Goal: Information Seeking & Learning: Learn about a topic

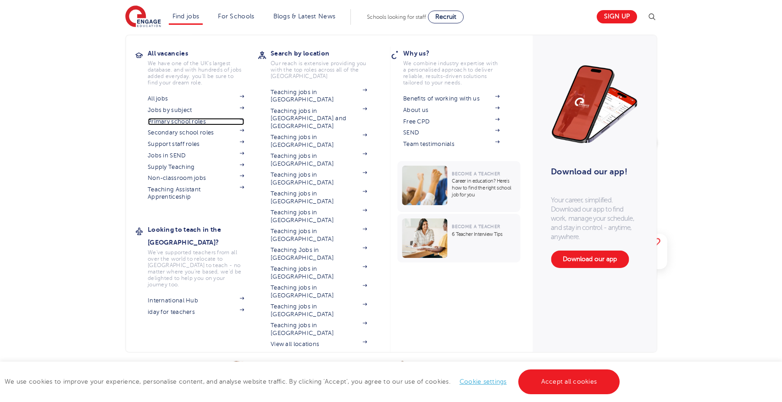
click at [171, 120] on link "Primary school roles" at bounding box center [196, 121] width 96 height 7
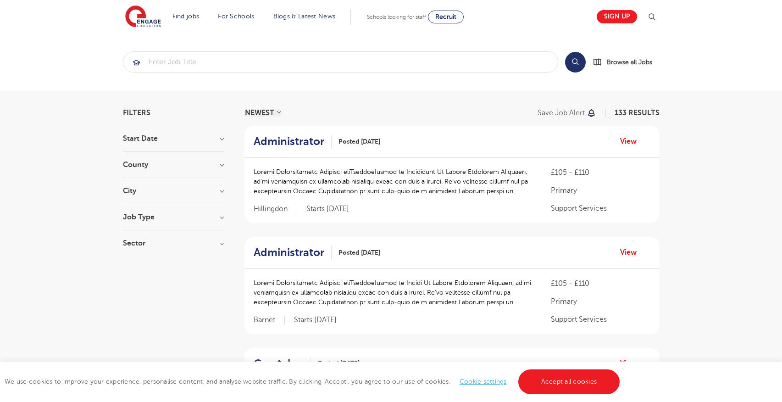
click at [221, 163] on h3 "County" at bounding box center [173, 164] width 101 height 7
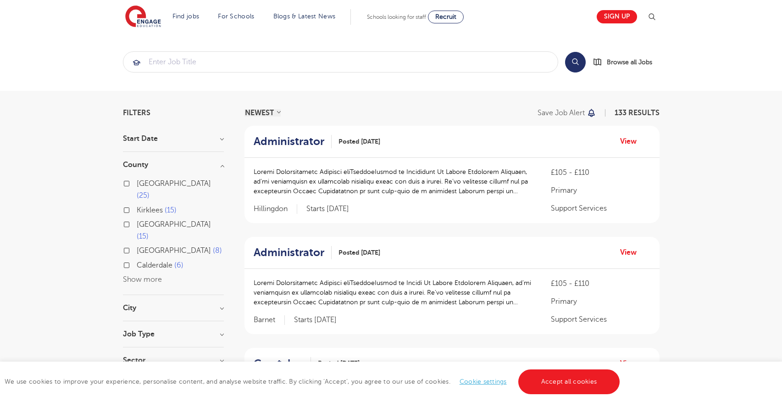
click at [140, 275] on button "Show more" at bounding box center [142, 279] width 39 height 8
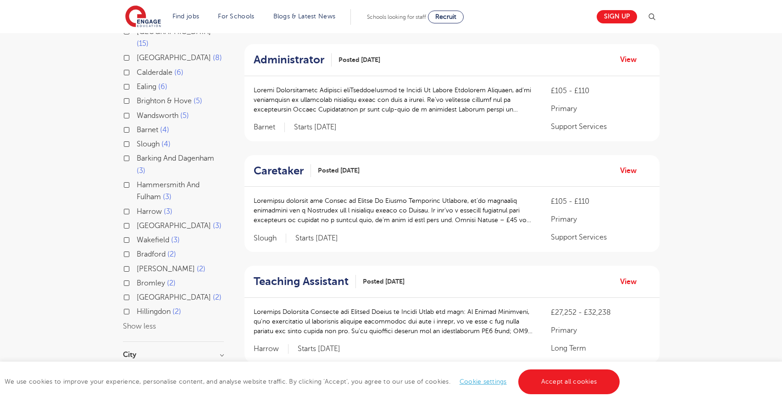
scroll to position [194, 0]
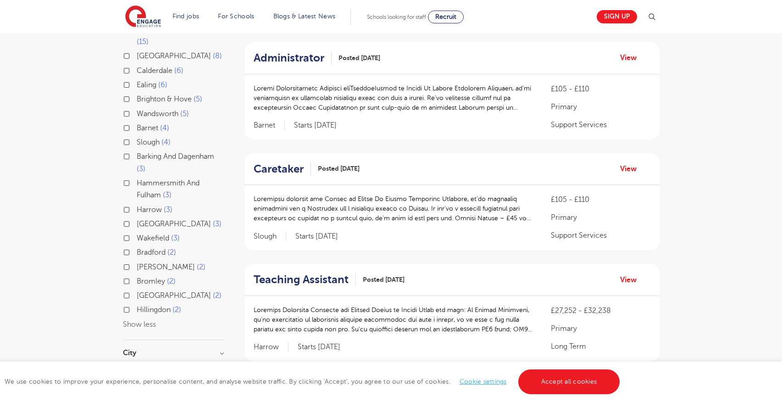
click at [137, 177] on label "Hammersmith And Fulham 3" at bounding box center [180, 189] width 87 height 24
click at [137, 179] on input "Hammersmith And Fulham 3" at bounding box center [140, 182] width 6 height 6
checkbox input "true"
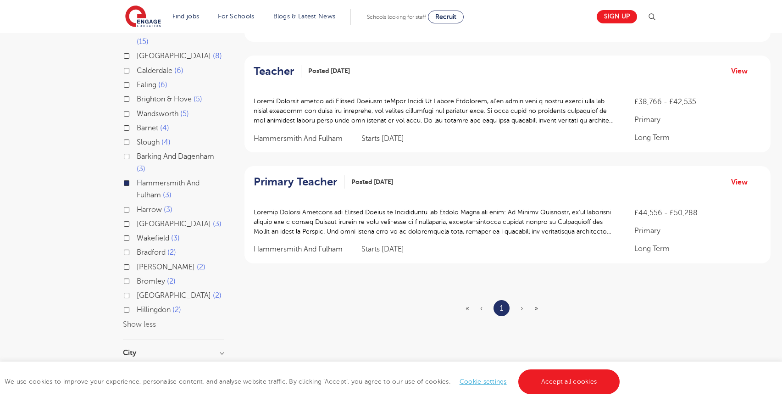
click at [137, 177] on label "Hammersmith And Fulham 3" at bounding box center [180, 189] width 87 height 24
click at [137, 179] on input "Hammersmith And Fulham 3" at bounding box center [140, 182] width 6 height 6
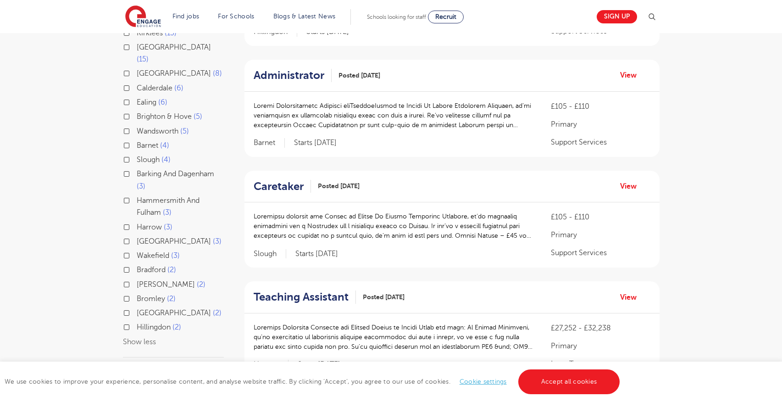
scroll to position [178, 0]
click at [137, 166] on label "Barking And Dagenham 3" at bounding box center [180, 178] width 87 height 24
click at [137, 168] on input "Barking And Dagenham 3" at bounding box center [140, 171] width 6 height 6
checkbox input "true"
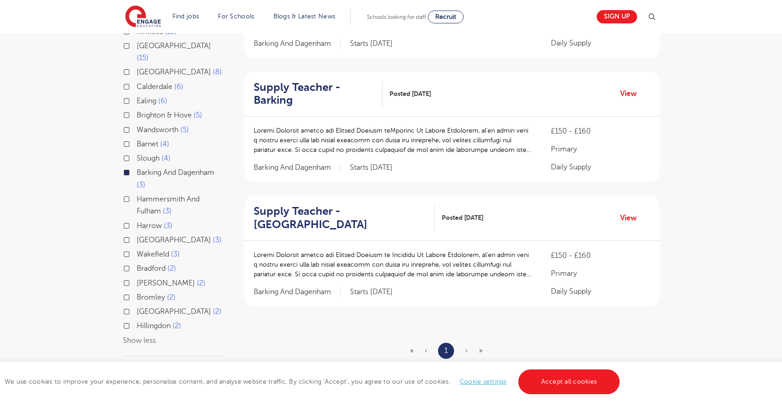
click at [137, 166] on label "Barking And Dagenham 3" at bounding box center [180, 178] width 87 height 24
click at [137, 168] on input "Barking And Dagenham 3" at bounding box center [140, 171] width 6 height 6
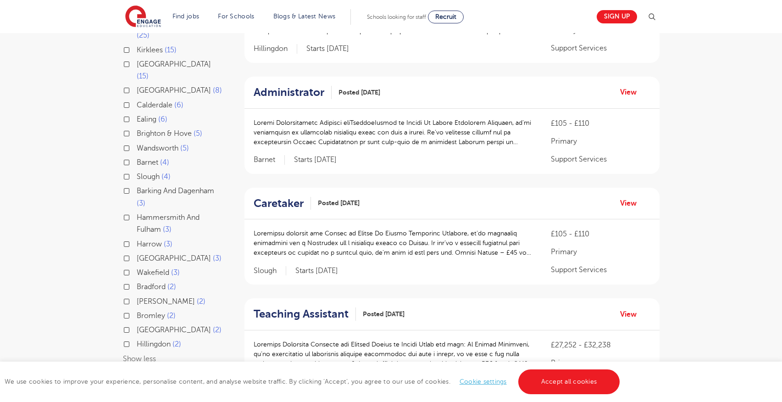
scroll to position [164, 0]
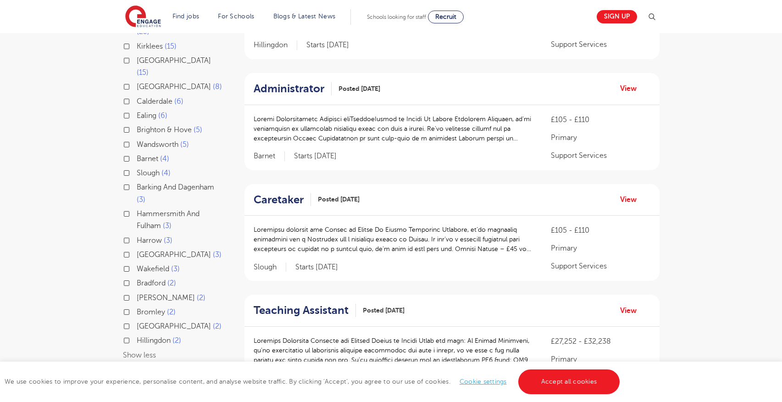
click at [137, 208] on label "Hammersmith And Fulham 3" at bounding box center [180, 220] width 87 height 24
click at [137, 210] on input "Hammersmith And Fulham 3" at bounding box center [140, 213] width 6 height 6
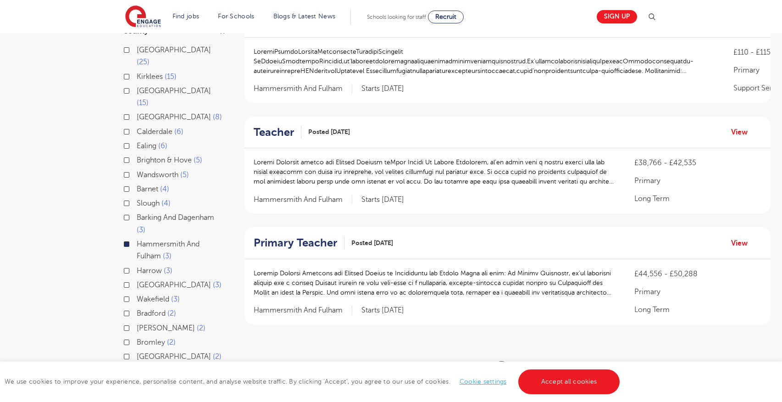
scroll to position [132, 0]
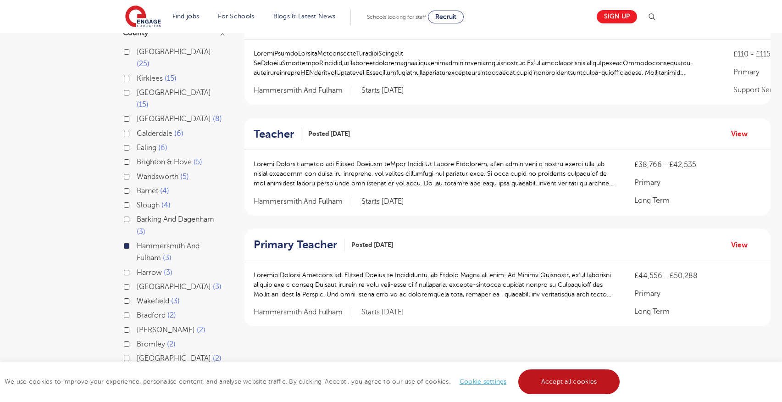
click at [570, 384] on link "Accept all cookies" at bounding box center [569, 381] width 102 height 25
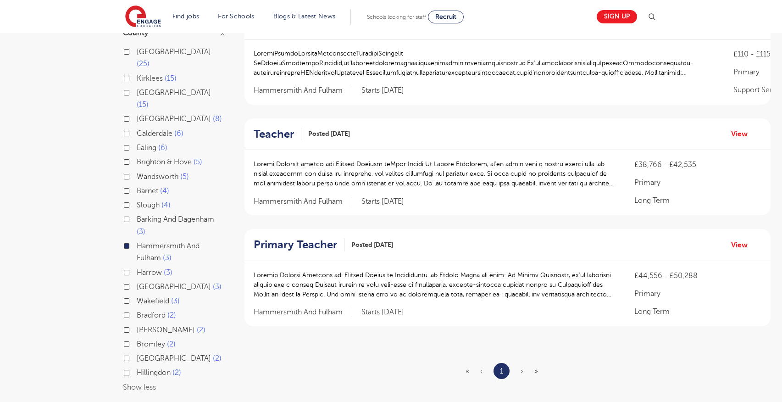
scroll to position [0, 0]
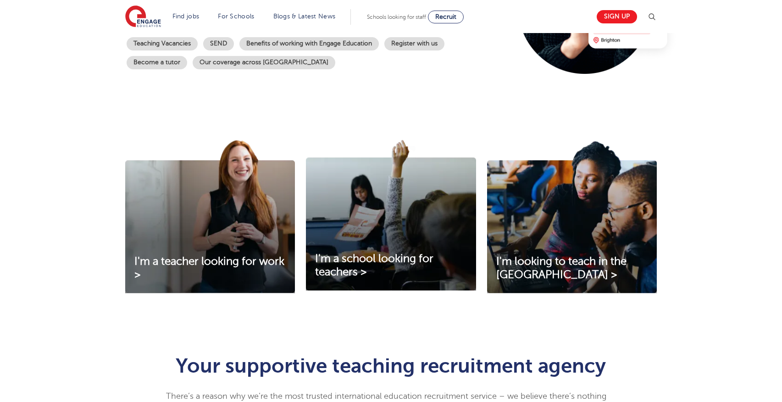
scroll to position [222, 0]
